Goal: Information Seeking & Learning: Learn about a topic

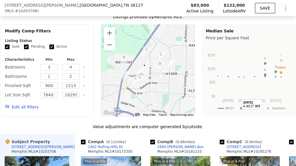
scroll to position [612, 0]
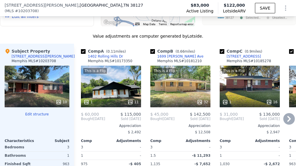
click at [288, 120] on icon at bounding box center [289, 119] width 12 height 12
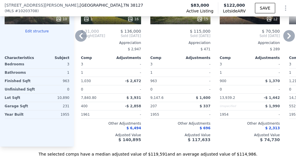
scroll to position [651, 0]
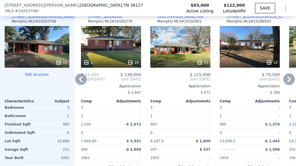
click at [283, 82] on icon at bounding box center [289, 79] width 12 height 12
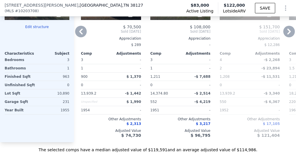
scroll to position [600, 0]
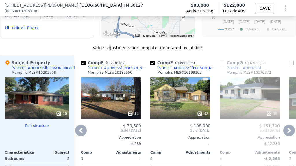
click at [287, 132] on icon at bounding box center [288, 130] width 3 height 6
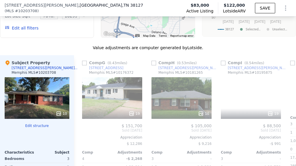
scroll to position [0, 416]
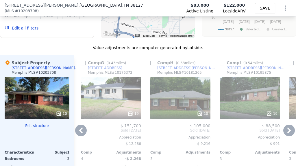
click at [200, 67] on div "Comp H ( 0.53 miles) [STREET_ADDRESS][GEOGRAPHIC_DATA][PERSON_NAME] # 10181265" at bounding box center [180, 68] width 60 height 17
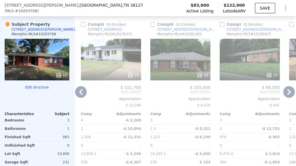
scroll to position [638, 0]
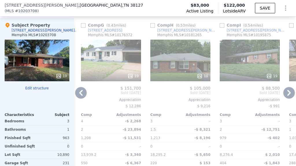
click at [81, 95] on icon at bounding box center [81, 93] width 12 height 12
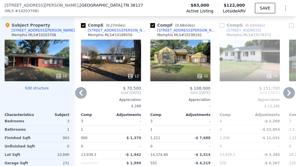
click at [84, 94] on icon at bounding box center [81, 93] width 12 height 12
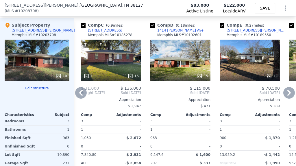
click at [84, 94] on icon at bounding box center [81, 93] width 12 height 12
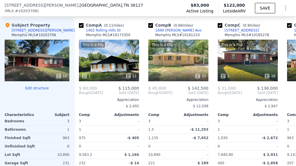
scroll to position [0, 0]
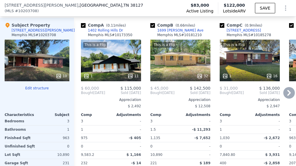
click at [173, 71] on div "This is a Flip 32" at bounding box center [180, 61] width 60 height 42
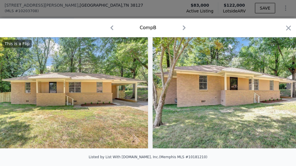
click at [108, 89] on img at bounding box center [74, 92] width 148 height 111
click at [286, 29] on icon "button" at bounding box center [288, 27] width 5 height 5
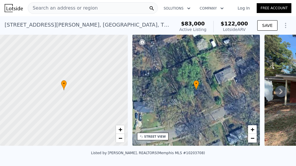
click at [244, 7] on link "Log In" at bounding box center [244, 8] width 26 height 6
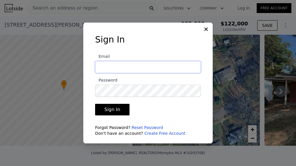
type input "[EMAIL_ADDRESS][DOMAIN_NAME]"
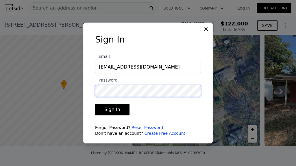
click at [111, 109] on button "Sign In" at bounding box center [112, 110] width 34 height 12
